Goal: Transaction & Acquisition: Purchase product/service

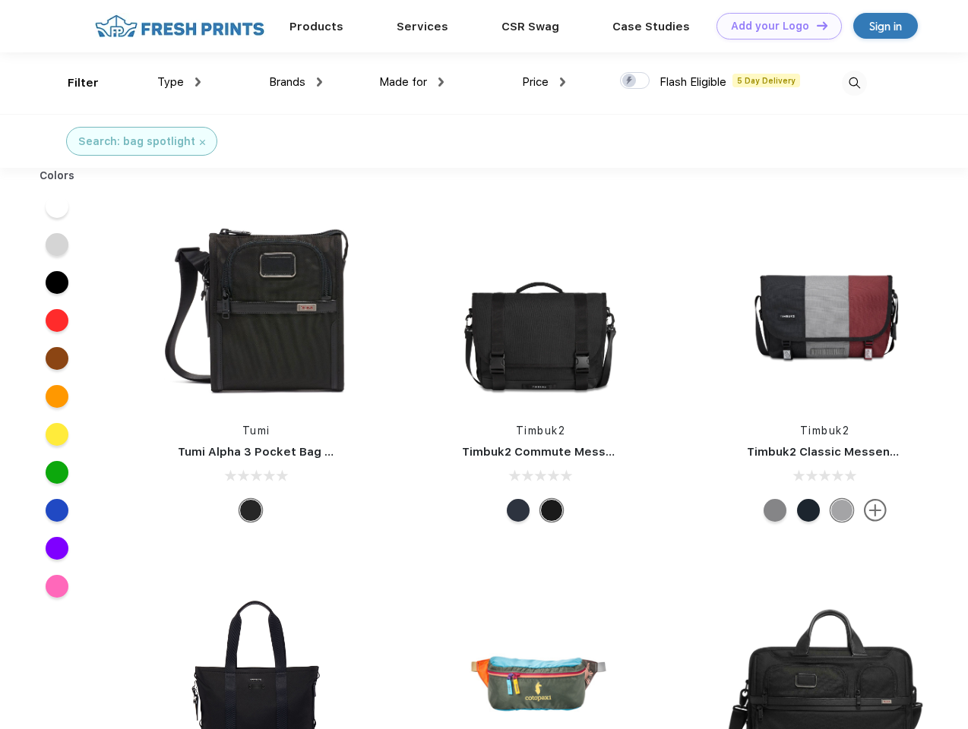
click at [773, 26] on link "Add your Logo Design Tool" at bounding box center [778, 26] width 125 height 27
click at [0, 0] on div "Design Tool" at bounding box center [0, 0] width 0 height 0
click at [815, 25] on link "Add your Logo Design Tool" at bounding box center [778, 26] width 125 height 27
click at [73, 83] on div "Filter" at bounding box center [83, 82] width 31 height 17
click at [179, 82] on span "Type" at bounding box center [170, 82] width 27 height 14
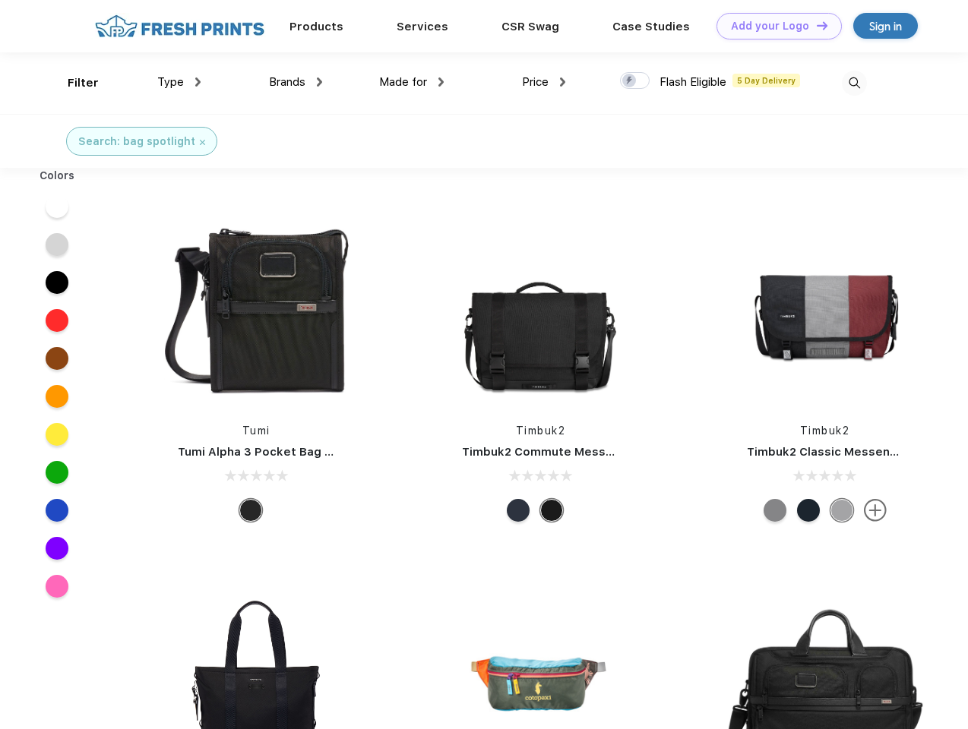
click at [295, 82] on span "Brands" at bounding box center [287, 82] width 36 height 14
click at [412, 82] on span "Made for" at bounding box center [403, 82] width 48 height 14
click at [544, 82] on span "Price" at bounding box center [535, 82] width 27 height 14
click at [635, 81] on div at bounding box center [635, 80] width 30 height 17
click at [630, 81] on input "checkbox" at bounding box center [625, 76] width 10 height 10
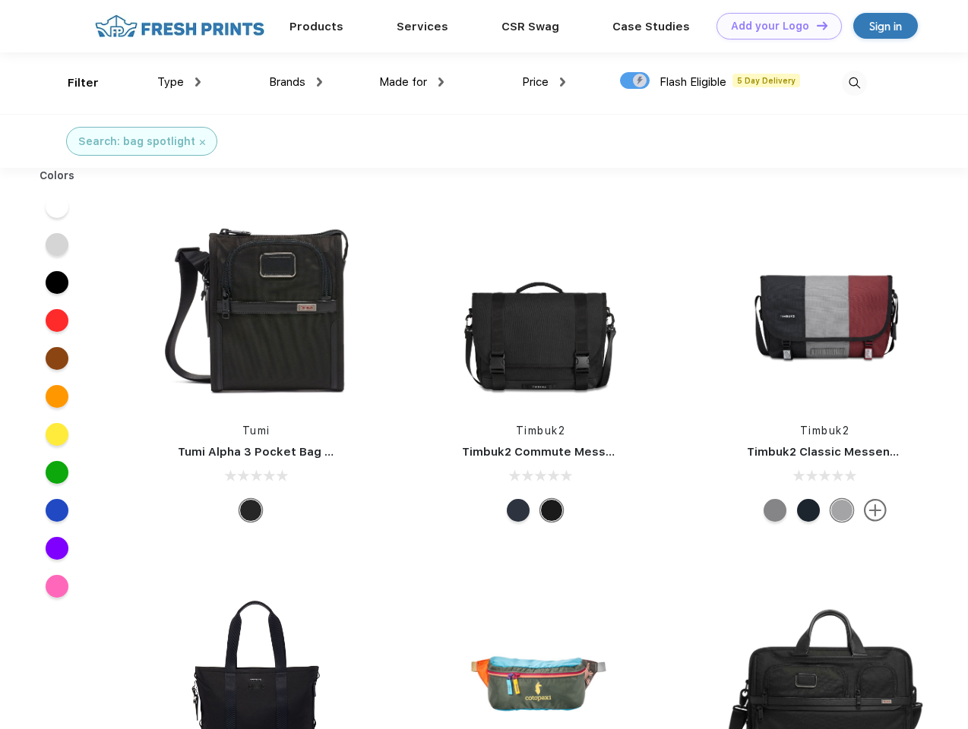
click at [854, 83] on img at bounding box center [854, 83] width 25 height 25
